Goal: Go to known website: Access a specific website the user already knows

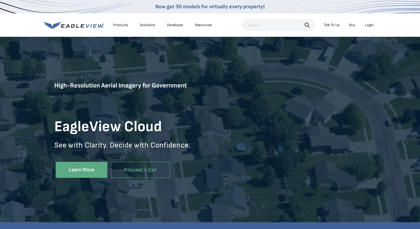
click at [372, 27] on div "Login" at bounding box center [369, 25] width 9 height 5
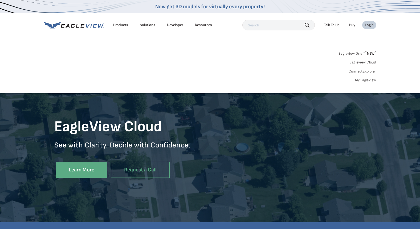
click at [363, 69] on link "ConnectExplorer" at bounding box center [362, 71] width 28 height 5
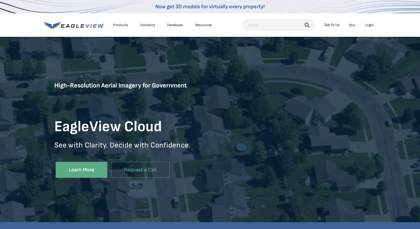
click at [366, 22] on li "Login" at bounding box center [369, 25] width 14 height 8
click at [368, 25] on div "Login" at bounding box center [369, 25] width 9 height 5
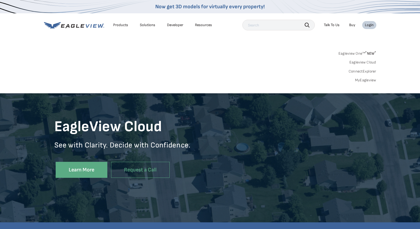
click at [368, 25] on div "Login" at bounding box center [369, 25] width 9 height 5
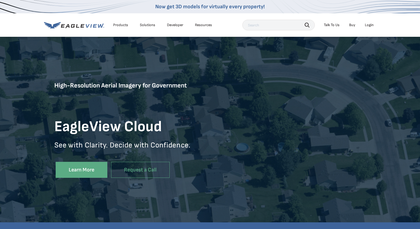
click at [368, 25] on div "Login" at bounding box center [369, 25] width 9 height 5
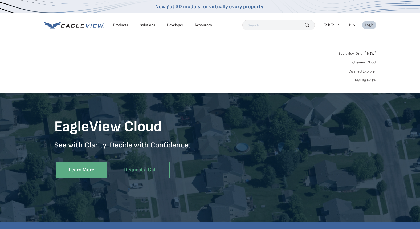
click at [362, 71] on link "ConnectExplorer" at bounding box center [362, 71] width 28 height 5
